Goal: Transaction & Acquisition: Purchase product/service

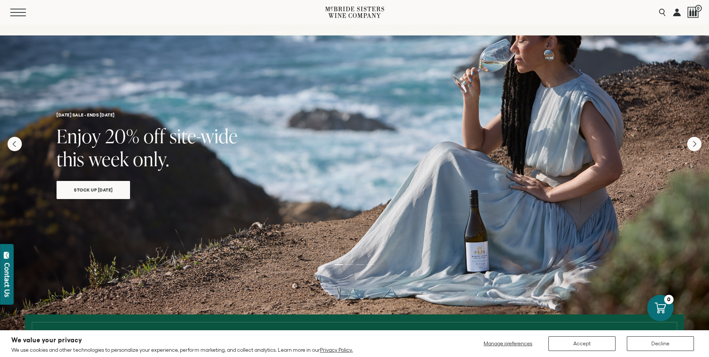
click at [18, 11] on button "Menu" at bounding box center [23, 13] width 27 height 8
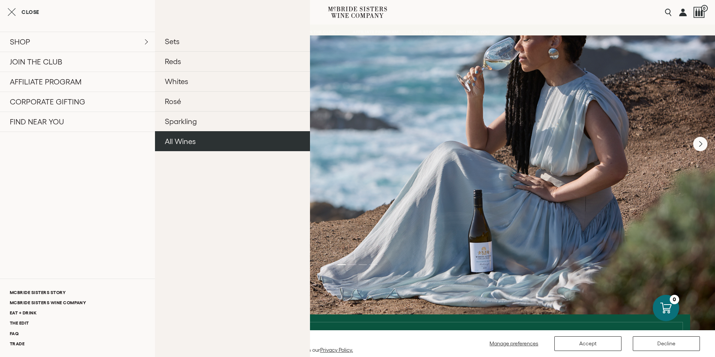
click at [194, 140] on link "All Wines" at bounding box center [232, 141] width 155 height 20
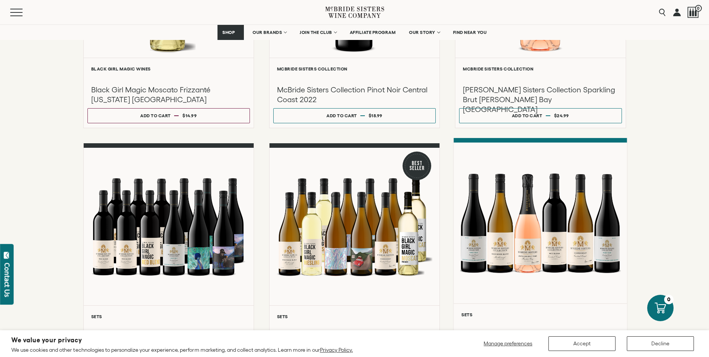
scroll to position [528, 0]
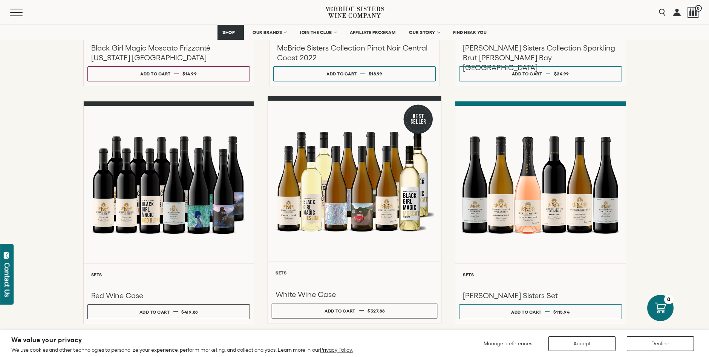
click at [358, 222] on div at bounding box center [354, 181] width 173 height 161
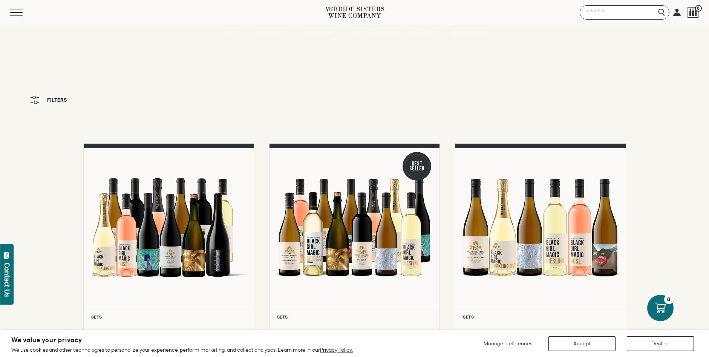
click at [663, 11] on input "Search" at bounding box center [625, 12] width 90 height 14
click at [633, 15] on input "Search" at bounding box center [625, 12] width 90 height 14
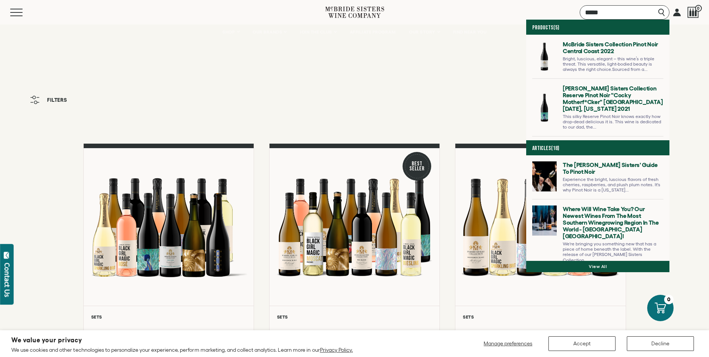
type input "*****"
click at [663, 11] on input "*****" at bounding box center [625, 12] width 90 height 14
click at [608, 265] on div "View all" at bounding box center [597, 266] width 143 height 11
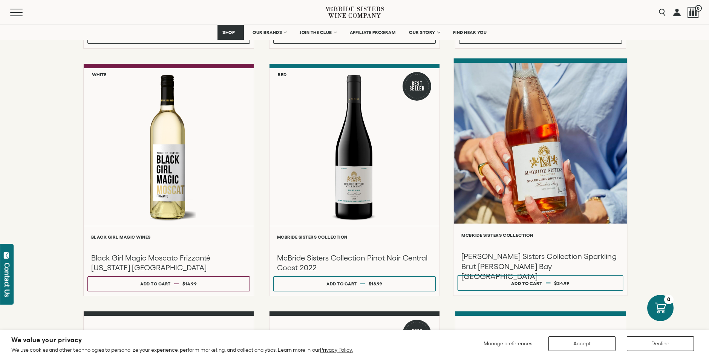
scroll to position [339, 0]
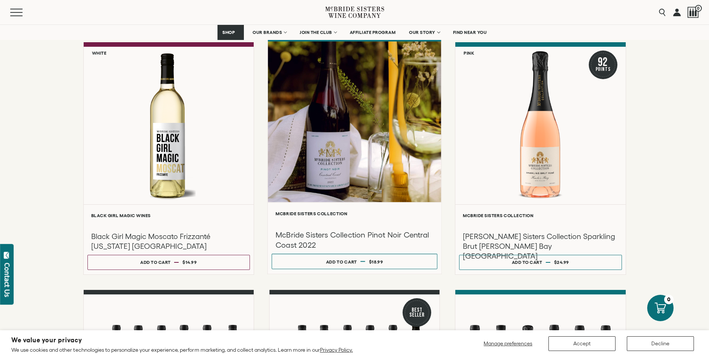
click at [351, 163] on div at bounding box center [354, 121] width 173 height 161
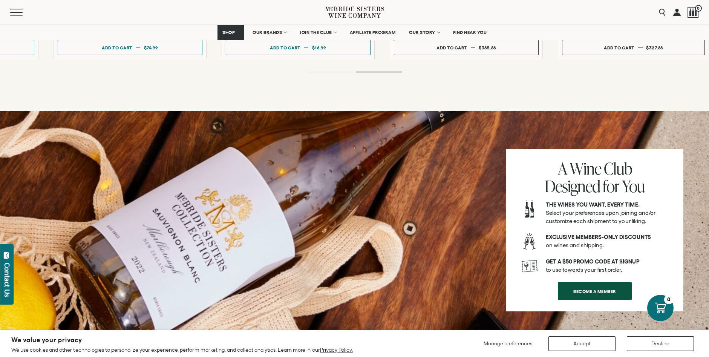
scroll to position [1207, 0]
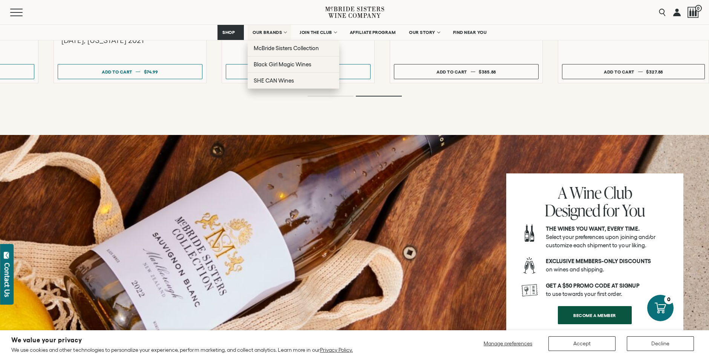
click at [278, 31] on span "OUR BRANDS" at bounding box center [267, 32] width 29 height 5
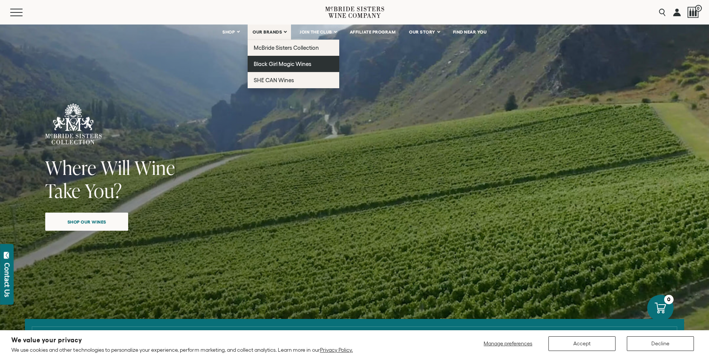
click at [278, 63] on span "Black Girl Magic Wines" at bounding box center [283, 64] width 58 height 6
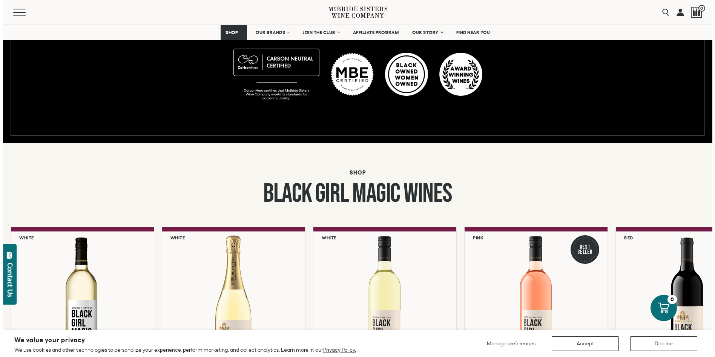
scroll to position [490, 0]
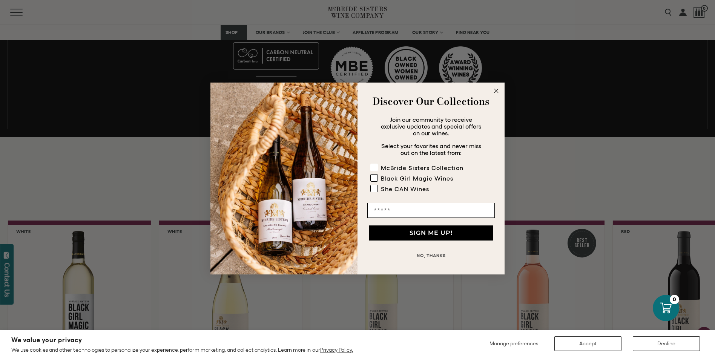
click at [373, 166] on rect "POPUP Form" at bounding box center [374, 167] width 7 height 7
click at [374, 179] on rect "POPUP Form" at bounding box center [374, 178] width 7 height 7
click at [375, 187] on rect "POPUP Form" at bounding box center [374, 188] width 7 height 7
click at [383, 207] on input "Email" at bounding box center [430, 210] width 127 height 15
type input "**********"
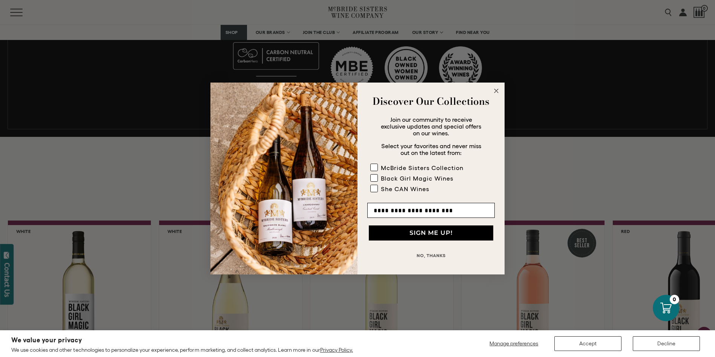
click at [419, 232] on button "SIGN ME UP!" at bounding box center [431, 232] width 124 height 15
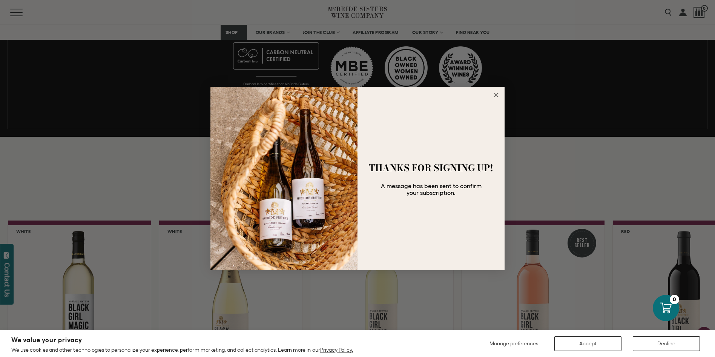
click at [497, 97] on icon "Close dialog" at bounding box center [496, 94] width 9 height 9
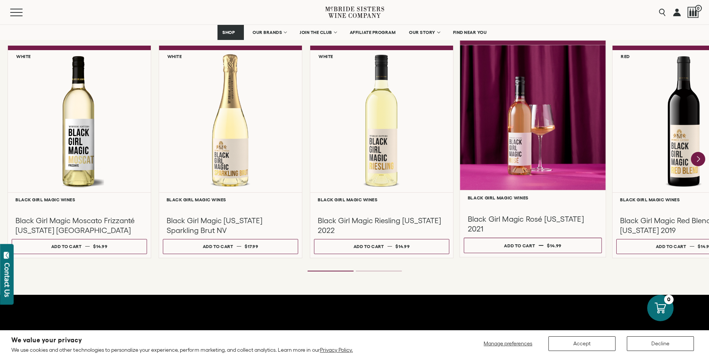
scroll to position [679, 0]
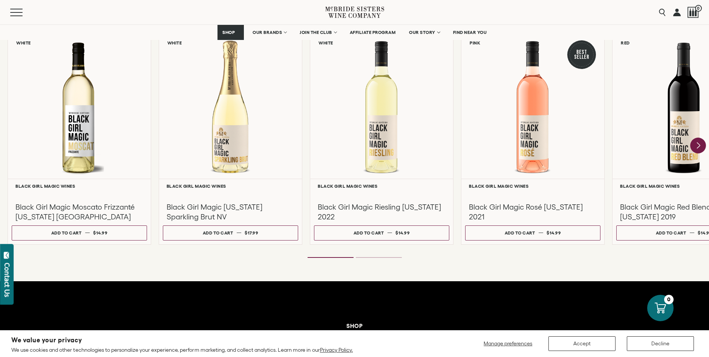
click at [699, 145] on icon "Next" at bounding box center [698, 146] width 3 height 6
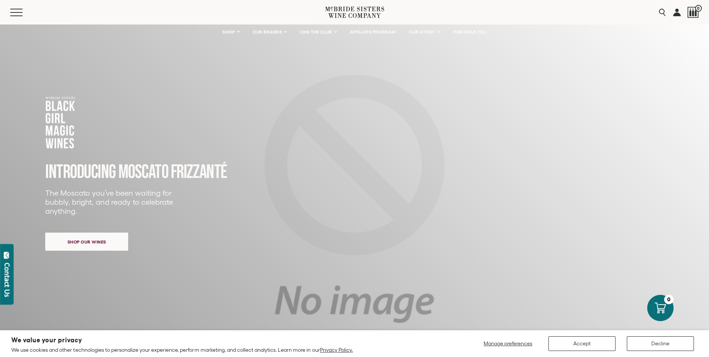
scroll to position [0, 0]
